Goal: Task Accomplishment & Management: Complete application form

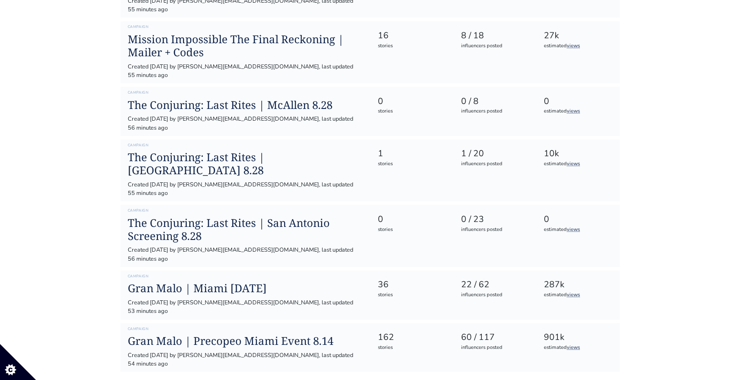
scroll to position [348, 0]
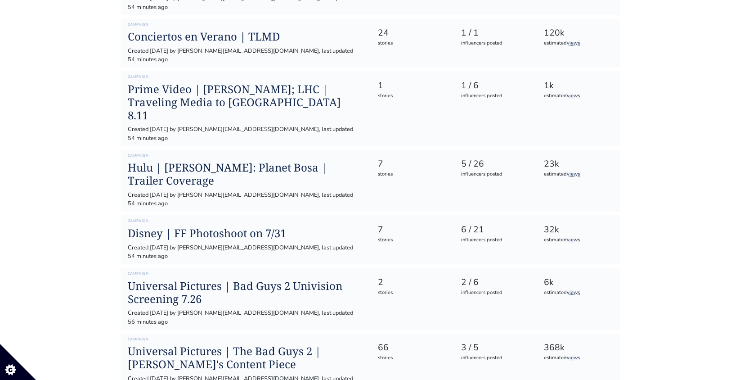
scroll to position [865, 0]
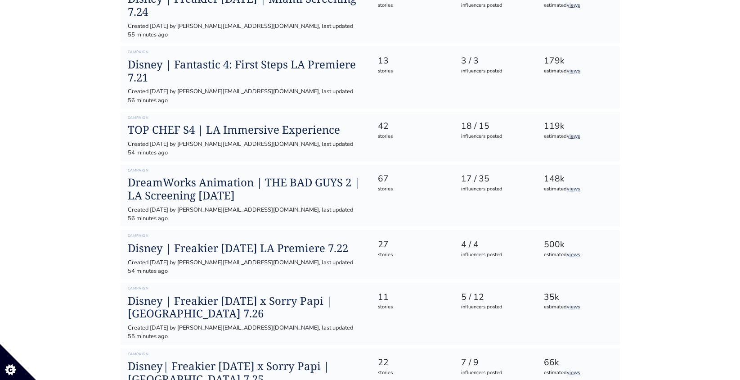
scroll to position [1527, 0]
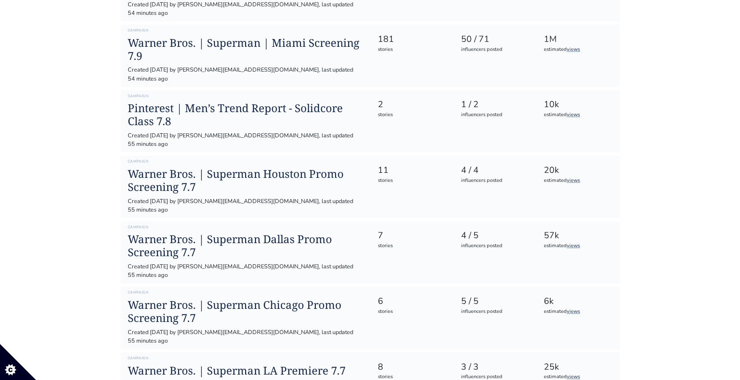
scroll to position [2026, 0]
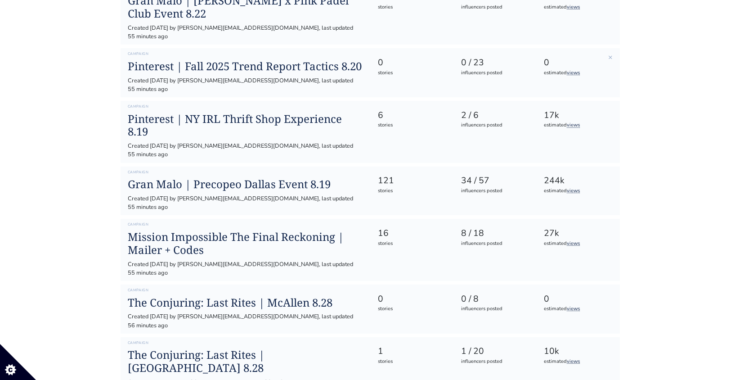
scroll to position [0, 0]
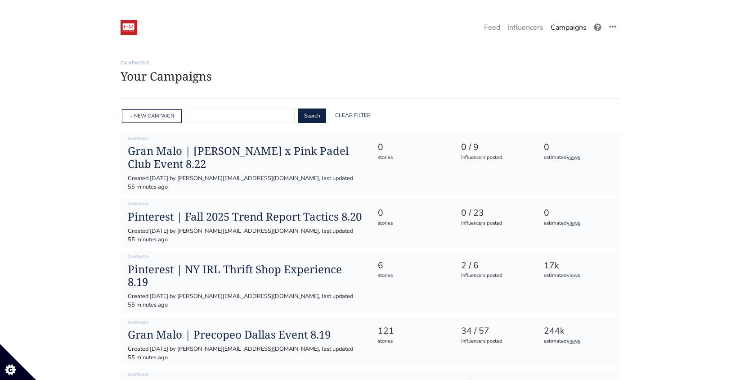
click at [237, 116] on input "text" at bounding box center [241, 115] width 108 height 14
type input "Amazon"
click at [298, 108] on button "Search" at bounding box center [312, 115] width 28 height 14
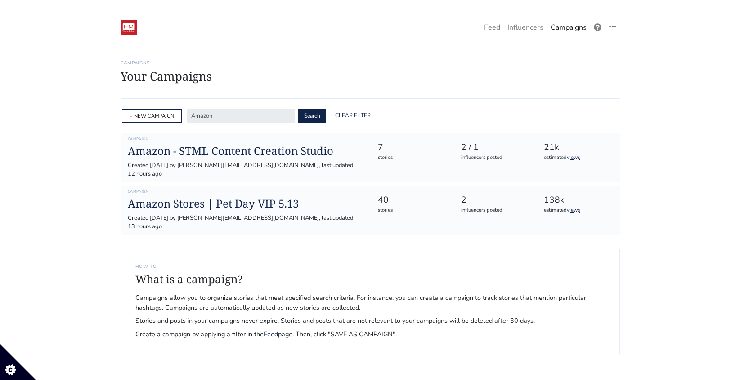
click at [169, 117] on link "+ NEW CAMPAIGN" at bounding box center [152, 115] width 45 height 7
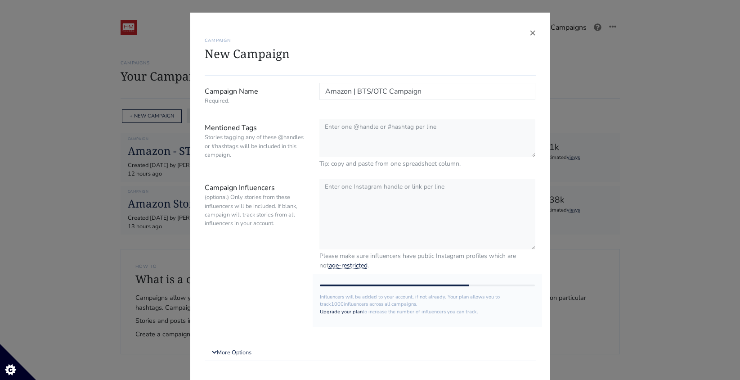
type input "Amazon | BTS/OTC Campaign"
click at [364, 134] on textarea "Mentioned Tags Stories tagging any of these @handles or #hashtags will be inclu…" at bounding box center [427, 138] width 216 height 39
click at [469, 193] on textarea "Campaign Influencers (optional) Only stories from these influencers will be inc…" at bounding box center [427, 214] width 216 height 71
drag, startPoint x: 362, startPoint y: 189, endPoint x: 299, endPoint y: 188, distance: 63.4
click at [299, 188] on div "Campaign Influencers (optional) Only stories from these influencers will be inc…" at bounding box center [370, 225] width 344 height 92
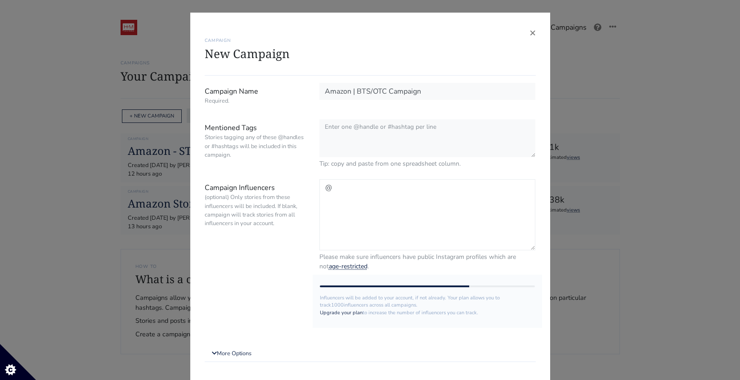
paste textarea "leylaarellano_'s profile picture leylaarellano_"
drag, startPoint x: 426, startPoint y: 189, endPoint x: 389, endPoint y: 189, distance: 37.3
click at [389, 189] on textarea "@leylaarellano_'s profile picture leylaarellano_" at bounding box center [427, 214] width 216 height 71
drag, startPoint x: 377, startPoint y: 188, endPoint x: 466, endPoint y: 194, distance: 89.2
click at [466, 194] on textarea "@leylaarellano_'s profile picture leylaarellano_" at bounding box center [427, 214] width 216 height 71
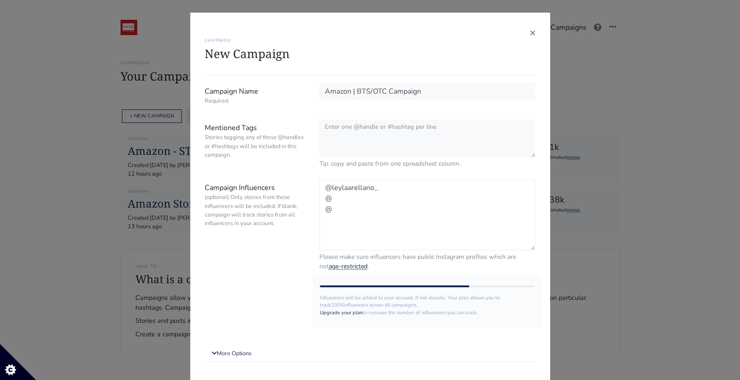
click at [344, 204] on textarea "@leylaarellano_ @ @" at bounding box center [427, 214] width 216 height 71
paste textarea "fernandaromeroo"
type textarea "@leylaarellano_ @ @fernandaromeroo"
click at [247, 354] on link "More Options" at bounding box center [370, 352] width 331 height 16
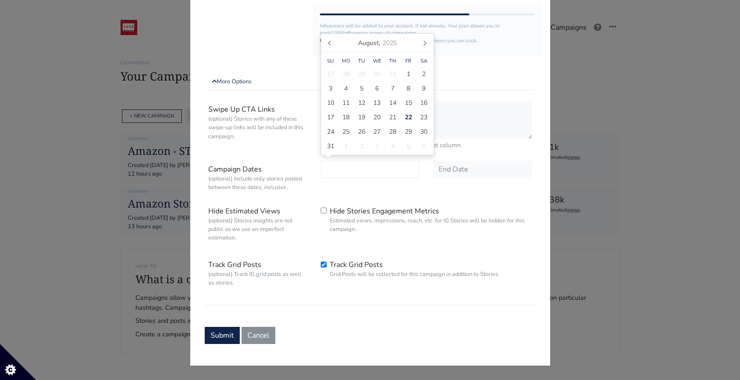
click at [360, 169] on input "text" at bounding box center [370, 169] width 99 height 17
click at [329, 47] on icon at bounding box center [330, 43] width 14 height 14
click at [362, 85] on span "1" at bounding box center [362, 88] width 4 height 9
type input "[DATE]"
click at [425, 58] on icon at bounding box center [425, 57] width 2 height 4
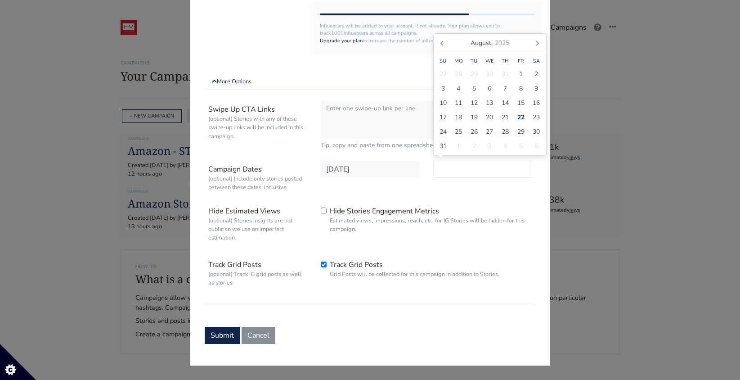
click at [466, 170] on input "text" at bounding box center [482, 169] width 99 height 17
click at [443, 148] on span "31" at bounding box center [442, 145] width 7 height 9
type input "[DATE]"
click at [423, 198] on div "Swipe Up CTA Links (optional) Stories with any of these swipe-up links will be …" at bounding box center [370, 201] width 331 height 208
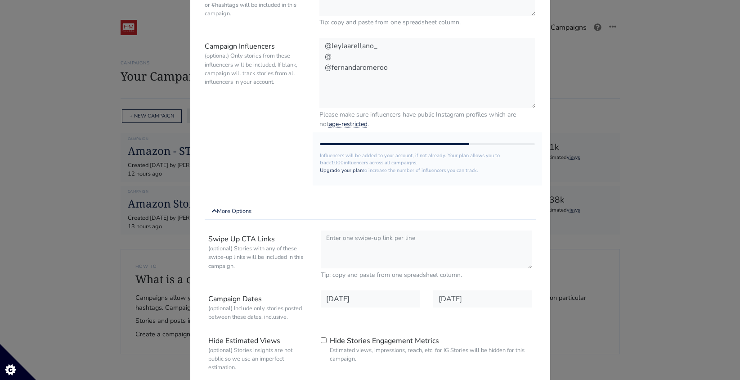
scroll to position [126, 0]
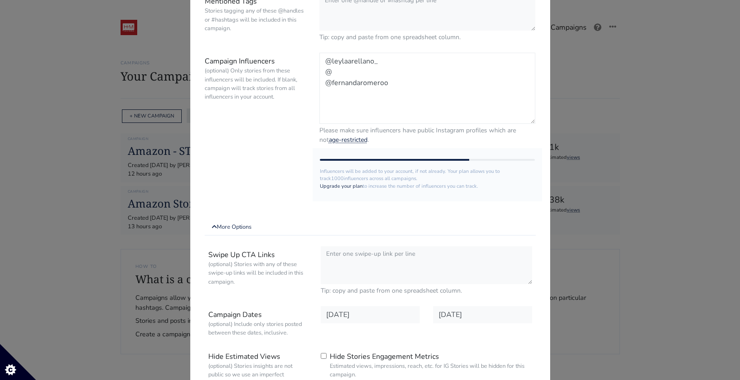
click at [383, 72] on textarea "@leylaarellano_ @ @fernandaromeroo" at bounding box center [427, 88] width 216 height 71
paste textarea "camisgaze"
click at [416, 82] on textarea "@leylaarellano_ @camisgaze @fernandaromeroo" at bounding box center [427, 88] width 216 height 71
type textarea "@leylaarellano_ @camisgaze @fernandaromeroo"
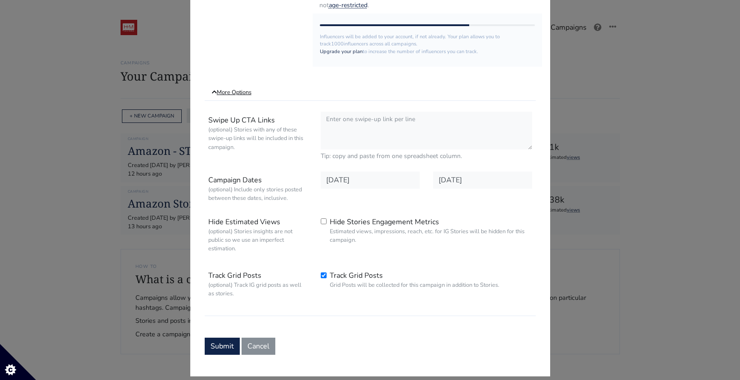
scroll to position [0, 0]
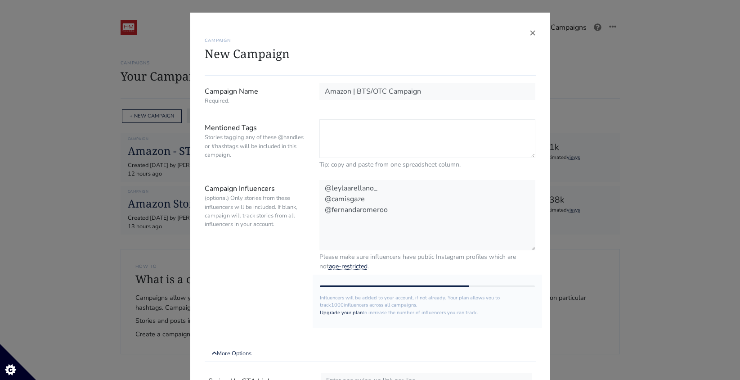
click at [392, 139] on textarea "Mentioned Tags Stories tagging any of these @handles or #hashtags will be inclu…" at bounding box center [427, 138] width 216 height 39
click at [379, 140] on textarea "@amazon #backtoschool #gifted #regresoaclases" at bounding box center [427, 138] width 216 height 39
type textarea "@amazon #backtoschool #offtocollege #gifted #regresoaclases"
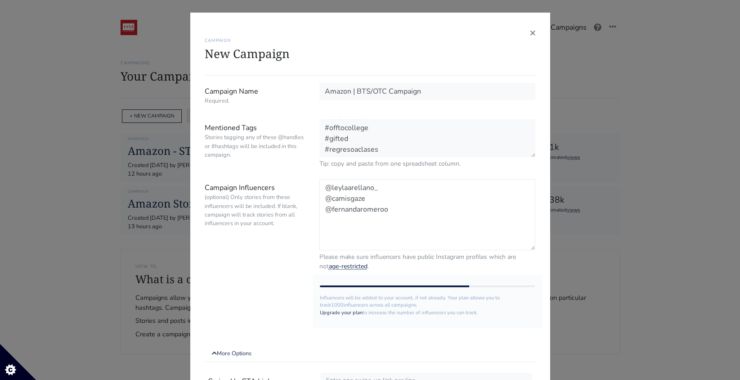
click at [407, 205] on textarea "@leylaarellano_ @camisgaze @fernandaromeroo" at bounding box center [427, 214] width 216 height 71
click at [389, 197] on textarea "@leylaarellano_ @camisgaze @fernandaromeroo" at bounding box center [427, 214] width 216 height 71
paste textarea "camilamilanes"
type textarea "@leylaarellano_ @camisgaze @camilamilanes @fernandaromeroo"
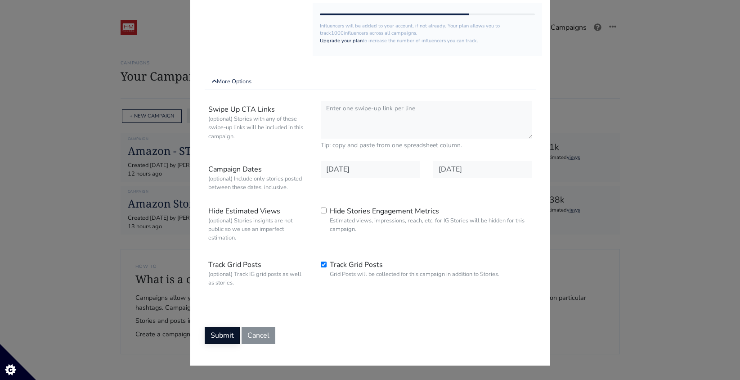
click at [220, 340] on button "Submit" at bounding box center [222, 334] width 35 height 17
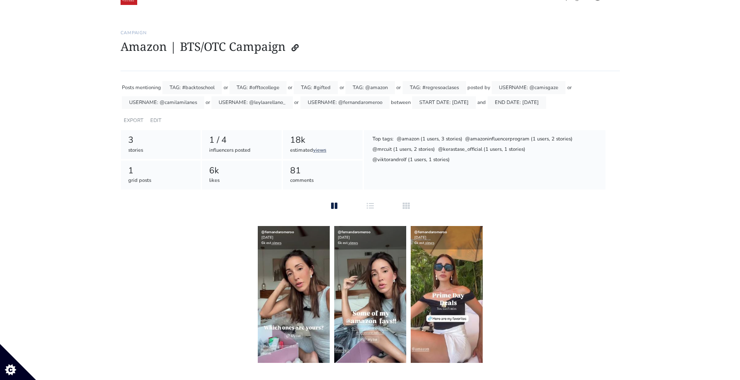
scroll to position [18, 0]
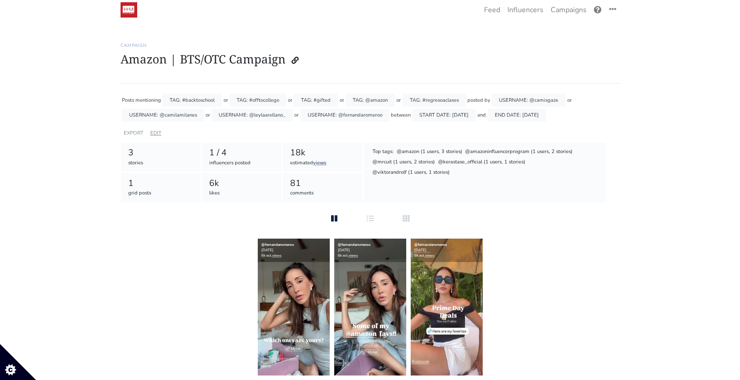
click at [157, 134] on link "EDIT" at bounding box center [155, 133] width 11 height 7
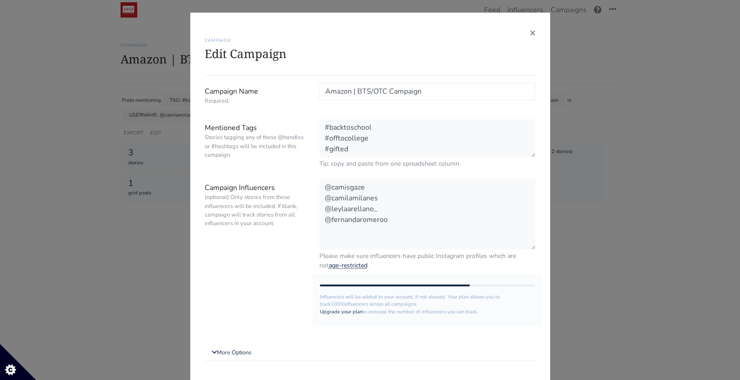
scroll to position [22, 0]
click at [401, 147] on textarea "#backtoschool #offtocollege #gifted @amazon #regresoaclases" at bounding box center [427, 138] width 216 height 39
click at [378, 127] on textarea "#backtoschool #offtocollege #gifted @amazon #regresoaclases" at bounding box center [427, 138] width 216 height 39
click at [377, 145] on textarea "#backtoschool #offtocollege #gifted @amazon #regresoaclases" at bounding box center [427, 138] width 216 height 39
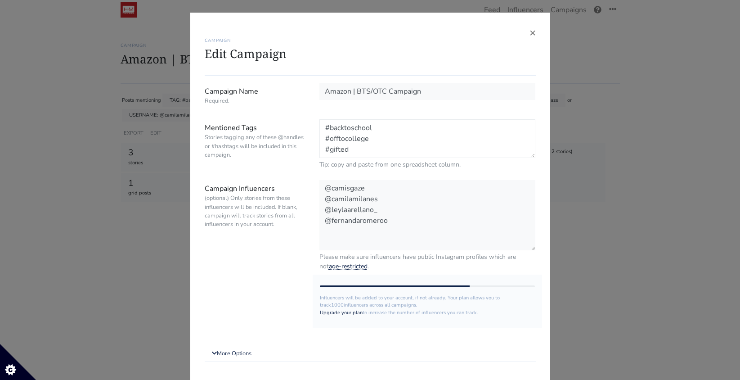
scroll to position [8, 0]
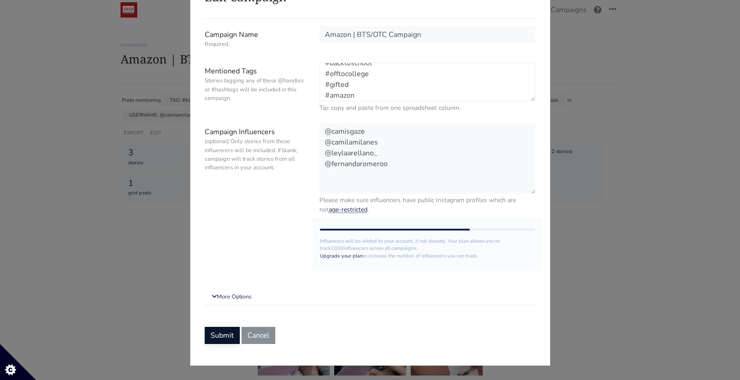
type textarea "#backtoschool #offtocollege #gifted #amazon @amazon #regresoaclases @hm_comms"
click at [218, 339] on button "Submit" at bounding box center [222, 334] width 35 height 17
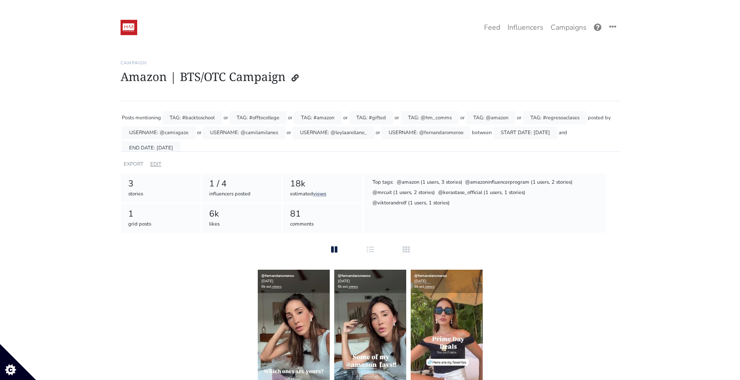
click at [157, 163] on link "EDIT" at bounding box center [155, 164] width 11 height 7
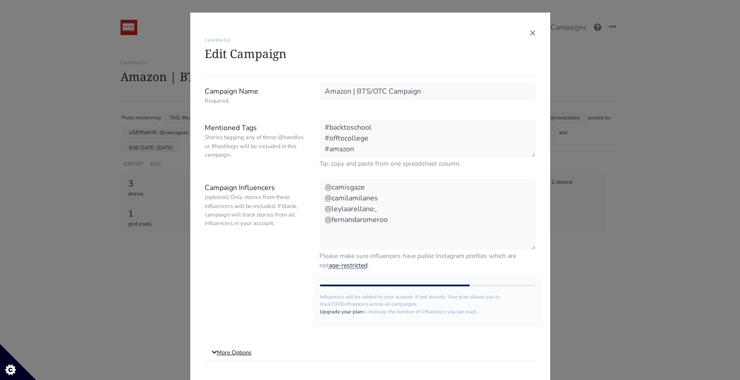
click at [242, 352] on link "More Options" at bounding box center [370, 352] width 331 height 16
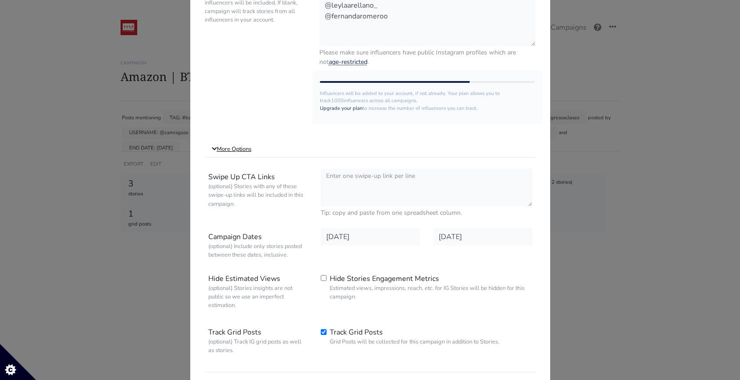
scroll to position [271, 0]
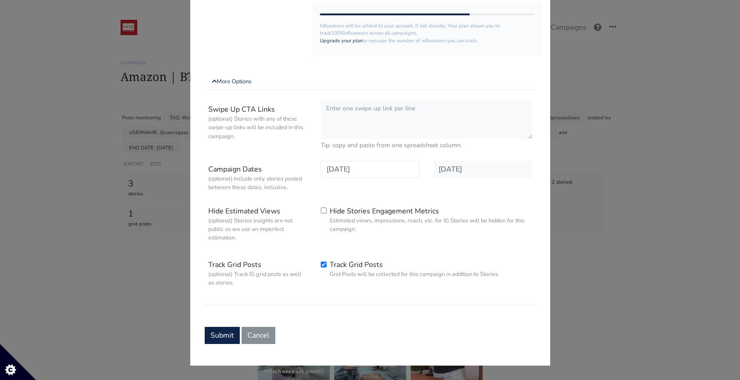
click at [373, 168] on input "[DATE]" at bounding box center [370, 169] width 99 height 17
click at [404, 72] on div "1" at bounding box center [408, 74] width 16 height 14
type input "2025-08-01"
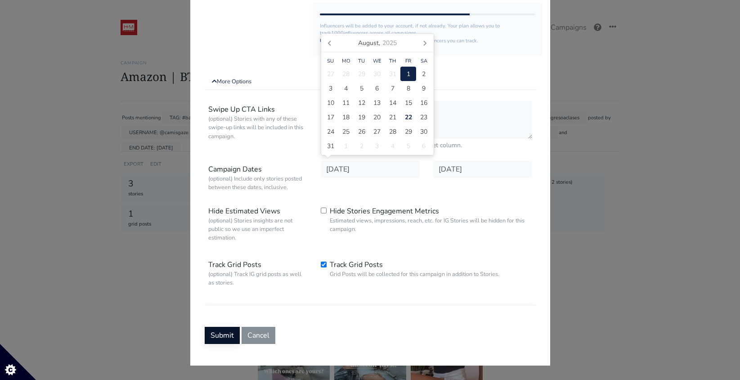
click at [220, 338] on button "Submit" at bounding box center [222, 334] width 35 height 17
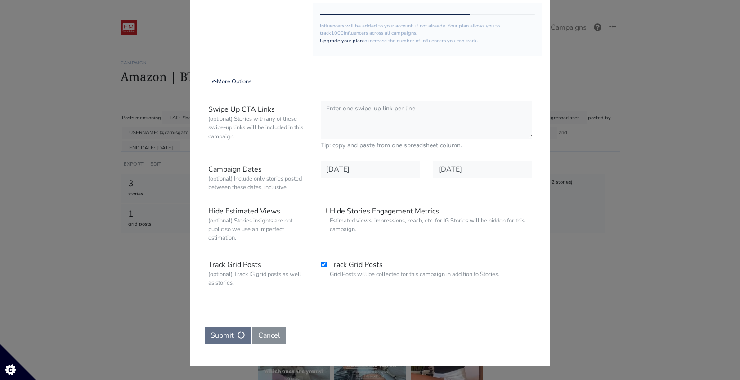
scroll to position [0, 0]
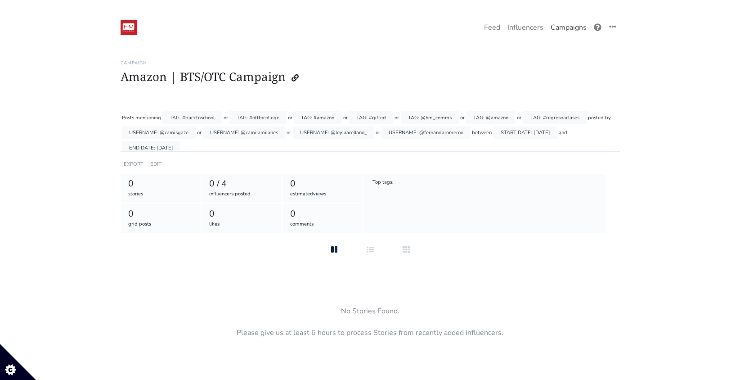
click at [563, 28] on link "Campaigns" at bounding box center [568, 27] width 43 height 18
